Goal: Find contact information: Find contact information

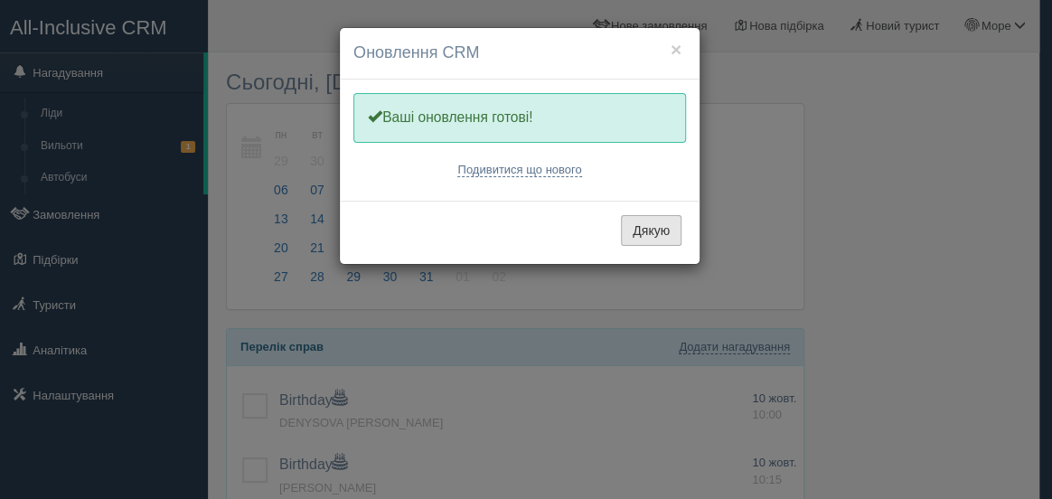
click at [649, 225] on button "Дякую" at bounding box center [651, 230] width 61 height 31
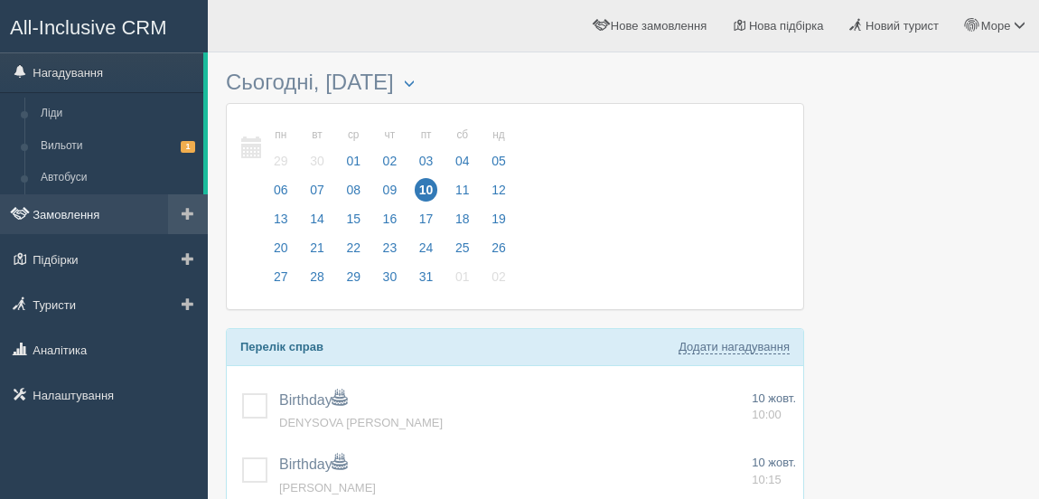
click at [89, 202] on link "Замовлення" at bounding box center [104, 214] width 208 height 40
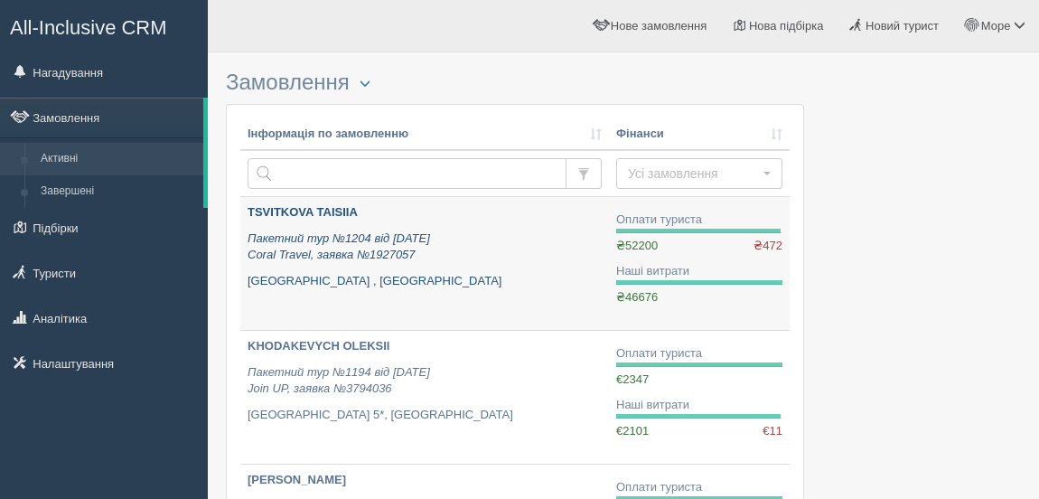
click at [307, 202] on link "TSVITKOVA TAISIIA Пакетний тур №1204 від 02.09.2025 Coral Travel, заявка №19270…" at bounding box center [424, 263] width 369 height 133
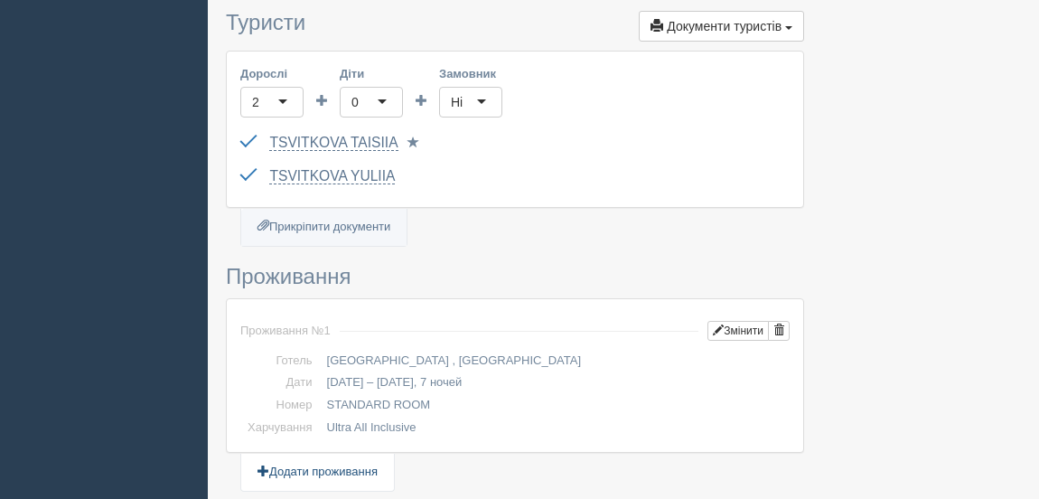
scroll to position [410, 0]
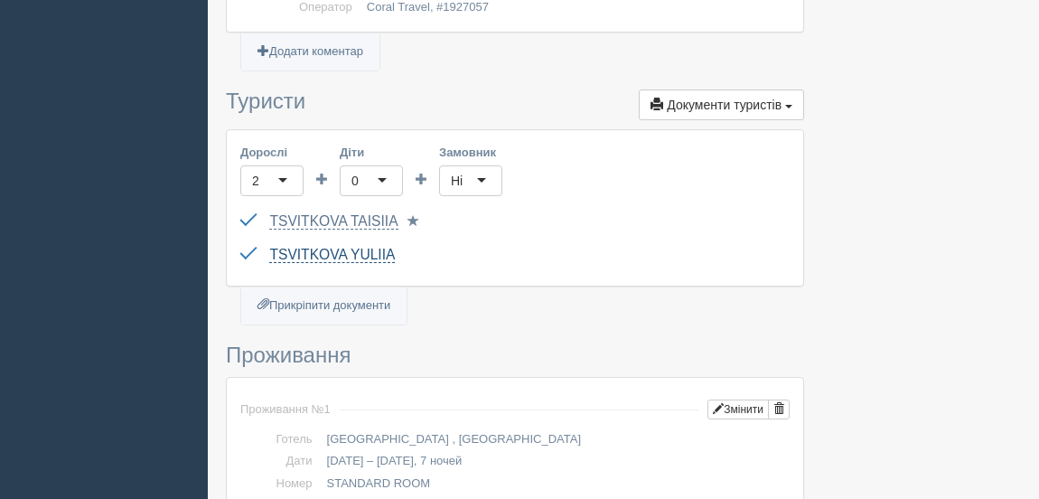
click at [346, 253] on link "TSVITKOVA YULIIA" at bounding box center [332, 255] width 126 height 16
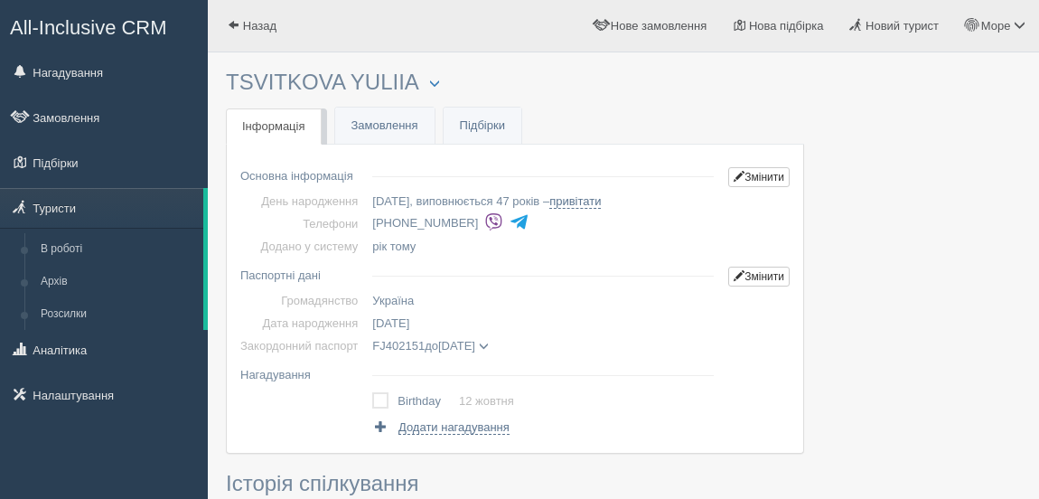
drag, startPoint x: 380, startPoint y: 225, endPoint x: 413, endPoint y: 221, distance: 33.7
click at [413, 221] on li "+380 50 825 6530" at bounding box center [546, 223] width 349 height 25
click at [406, 221] on li "+380 50 825 6530" at bounding box center [546, 223] width 349 height 25
drag, startPoint x: 403, startPoint y: 222, endPoint x: 468, endPoint y: 216, distance: 65.4
click at [468, 216] on li "+380 50 825 6530" at bounding box center [546, 223] width 349 height 25
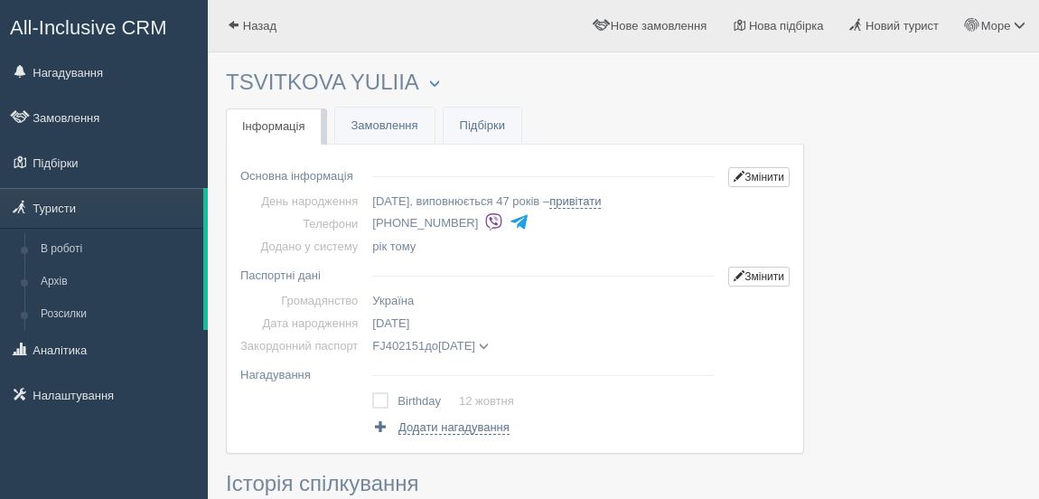
copy li "50 825 6530"
